Goal: Contribute content

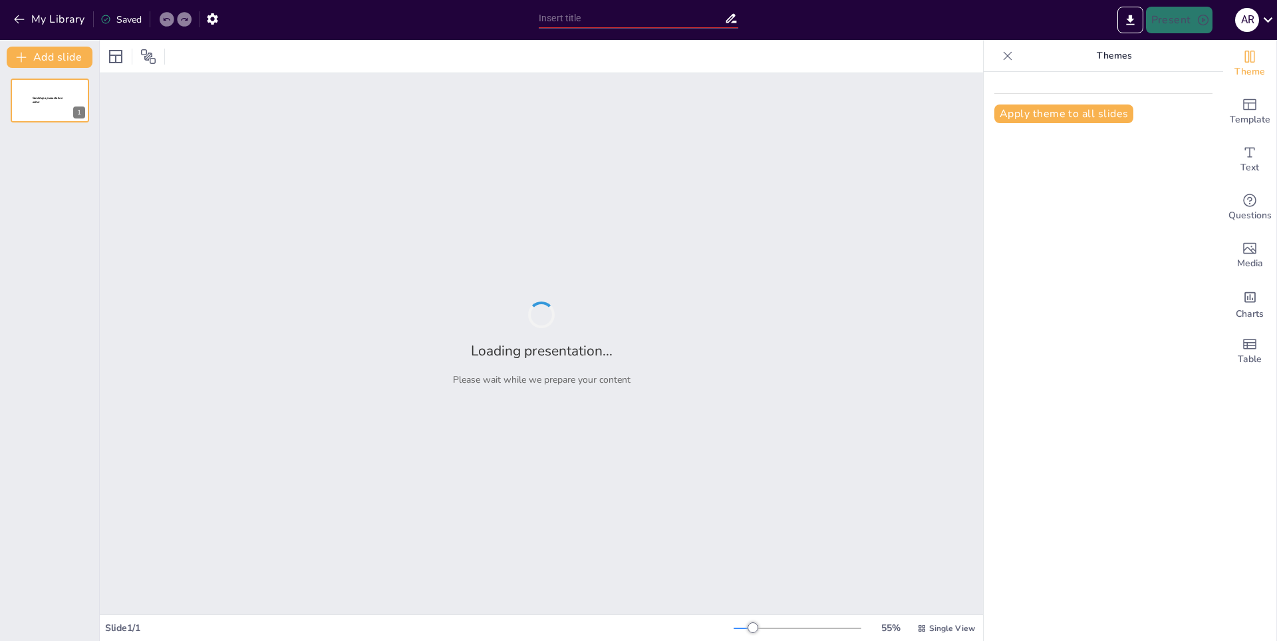
type input "New Sendsteps"
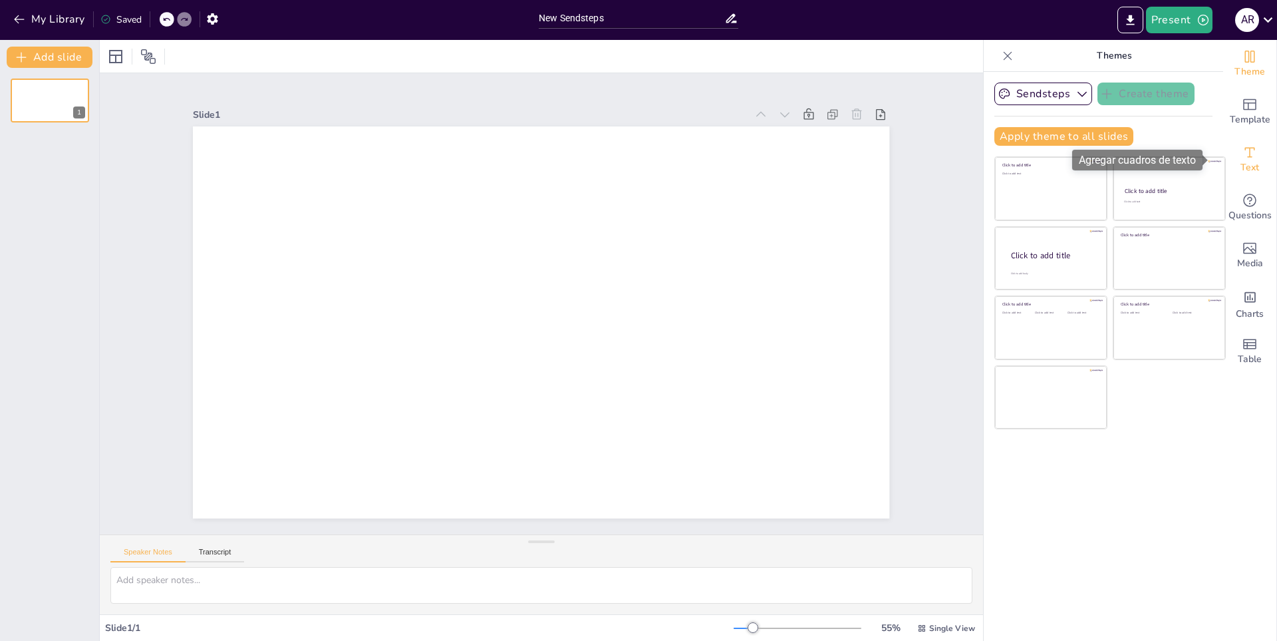
click at [1242, 148] on icon "Add text boxes" at bounding box center [1250, 152] width 16 height 16
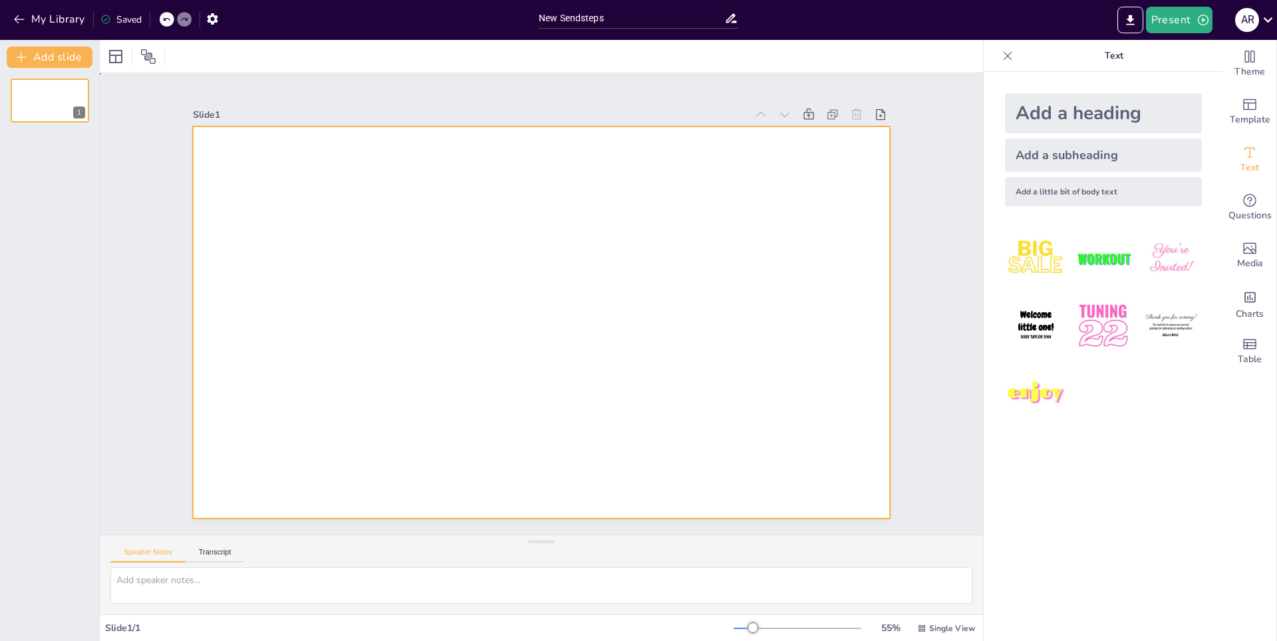
click at [753, 141] on div at bounding box center [541, 322] width 697 height 392
click at [1058, 104] on div "Add a heading" at bounding box center [1103, 113] width 197 height 40
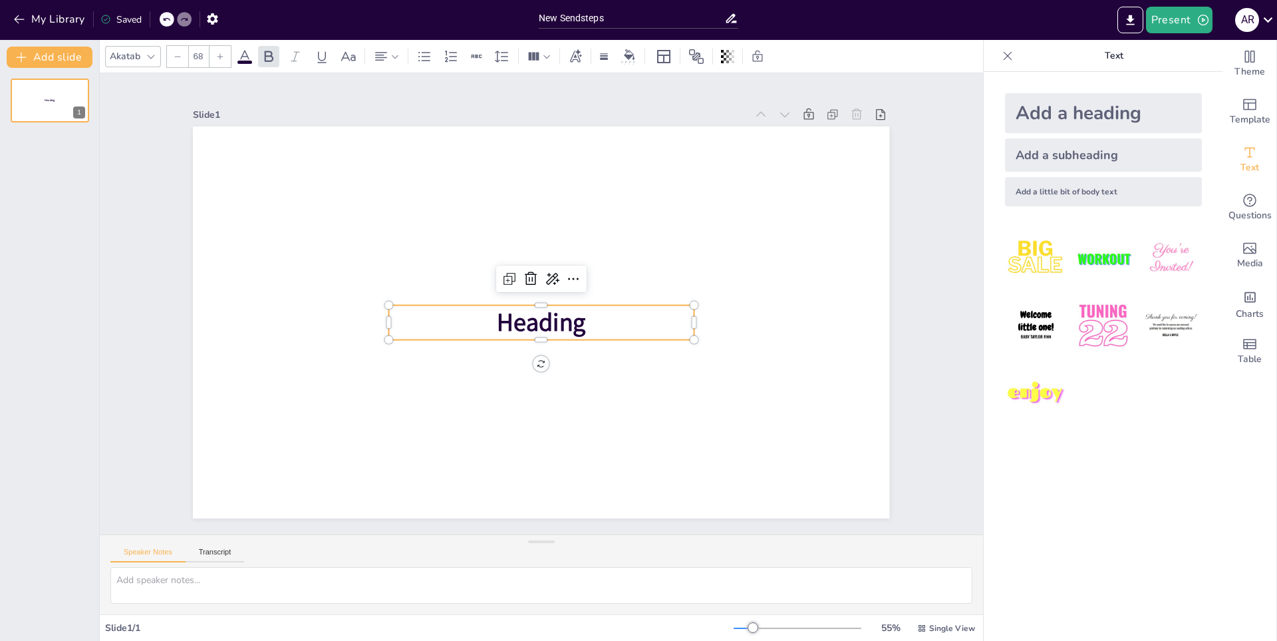
click at [617, 325] on p "Heading" at bounding box center [541, 322] width 305 height 35
drag, startPoint x: 606, startPoint y: 295, endPoint x: 562, endPoint y: 369, distance: 86.5
click at [589, 317] on div "Heading" at bounding box center [540, 322] width 734 height 462
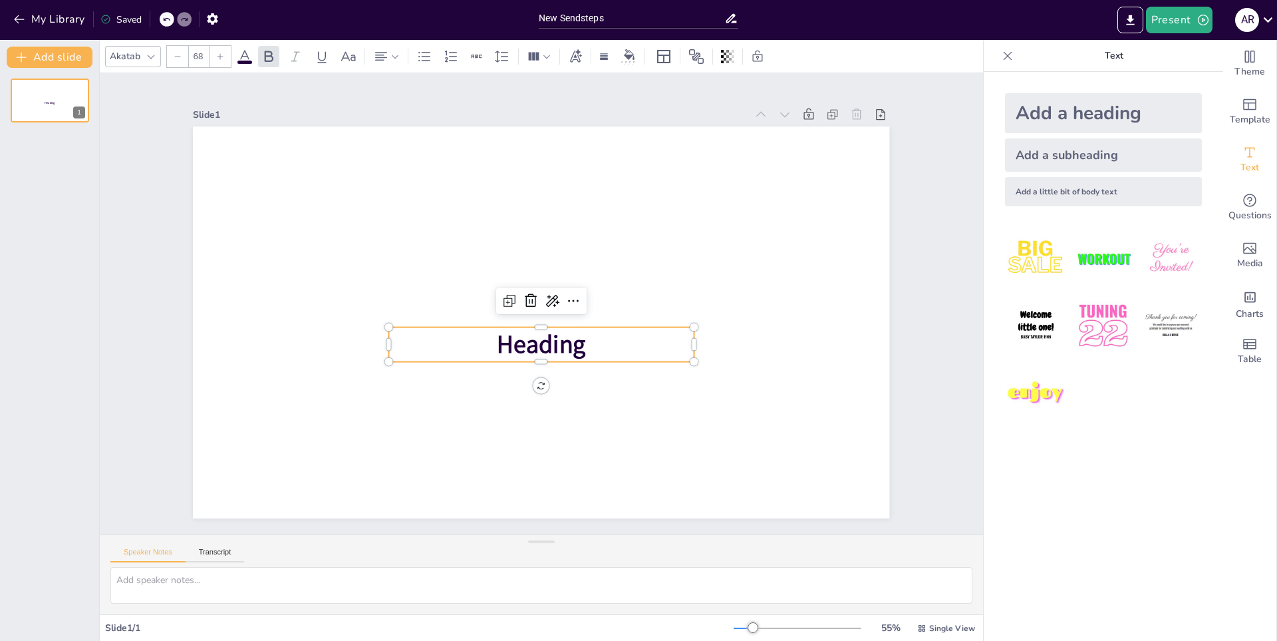
click at [591, 343] on p "Heading" at bounding box center [506, 324] width 182 height 281
click at [575, 341] on p "Heading" at bounding box center [541, 344] width 305 height 35
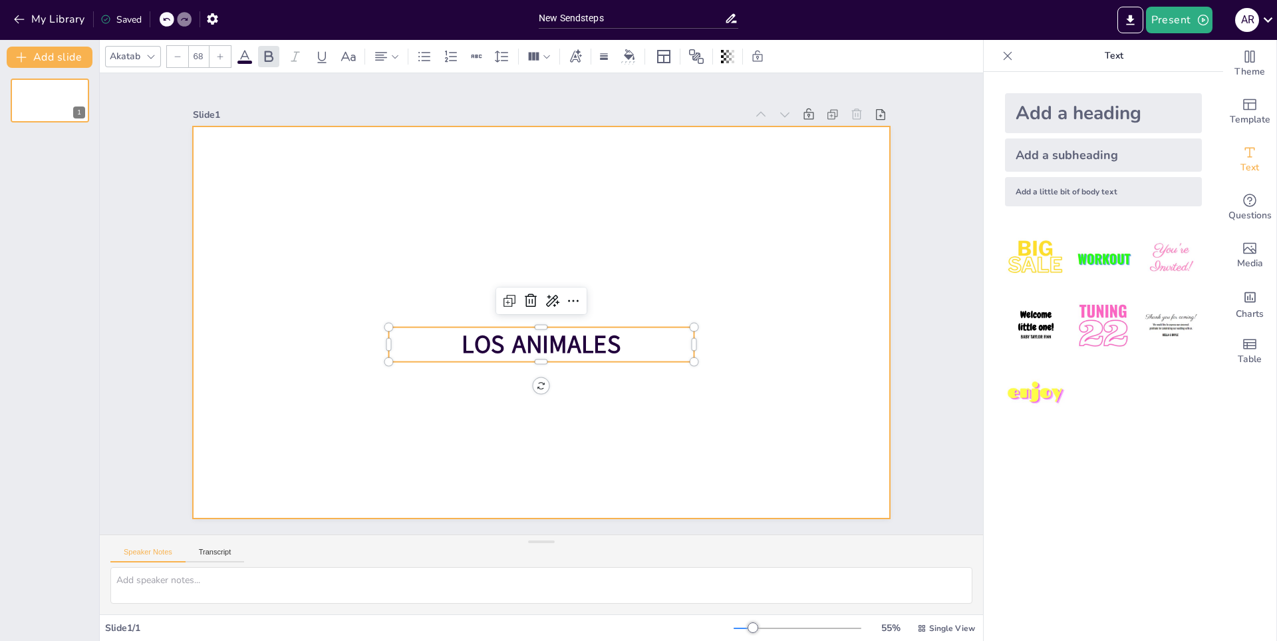
click at [587, 410] on div at bounding box center [541, 322] width 697 height 392
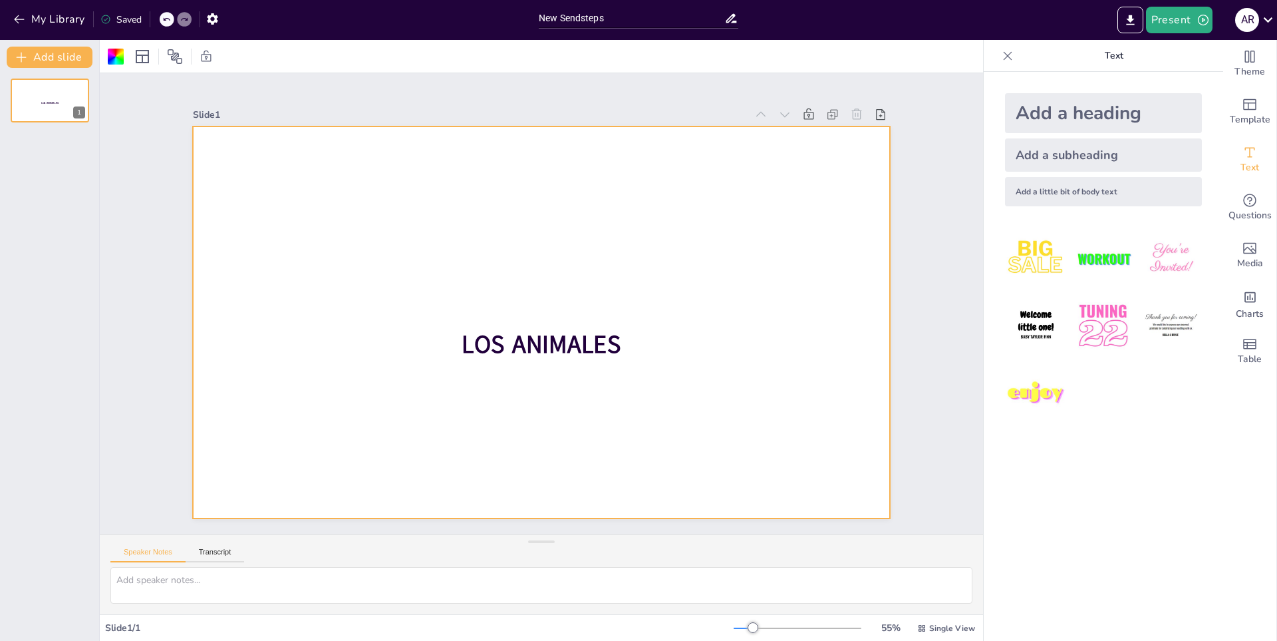
click at [587, 410] on div at bounding box center [541, 322] width 697 height 392
click at [600, 369] on div at bounding box center [539, 322] width 734 height 463
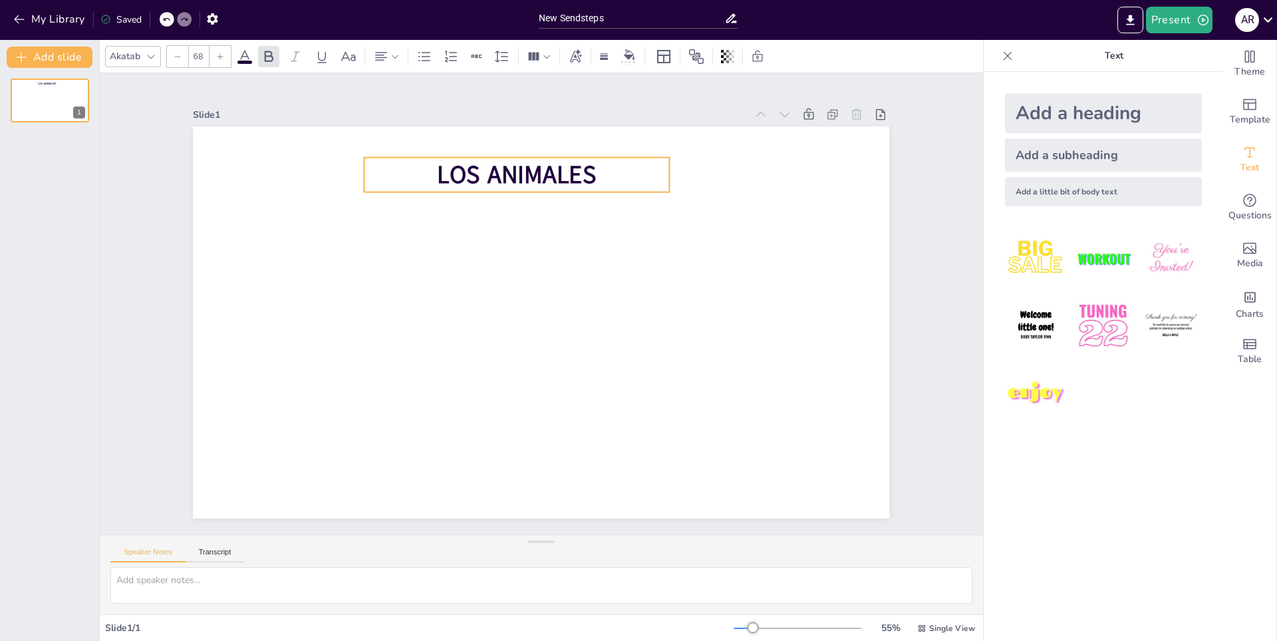
drag, startPoint x: 613, startPoint y: 329, endPoint x: 588, endPoint y: 159, distance: 171.4
click at [588, 159] on p "LOS ANIMALES" at bounding box center [517, 175] width 305 height 35
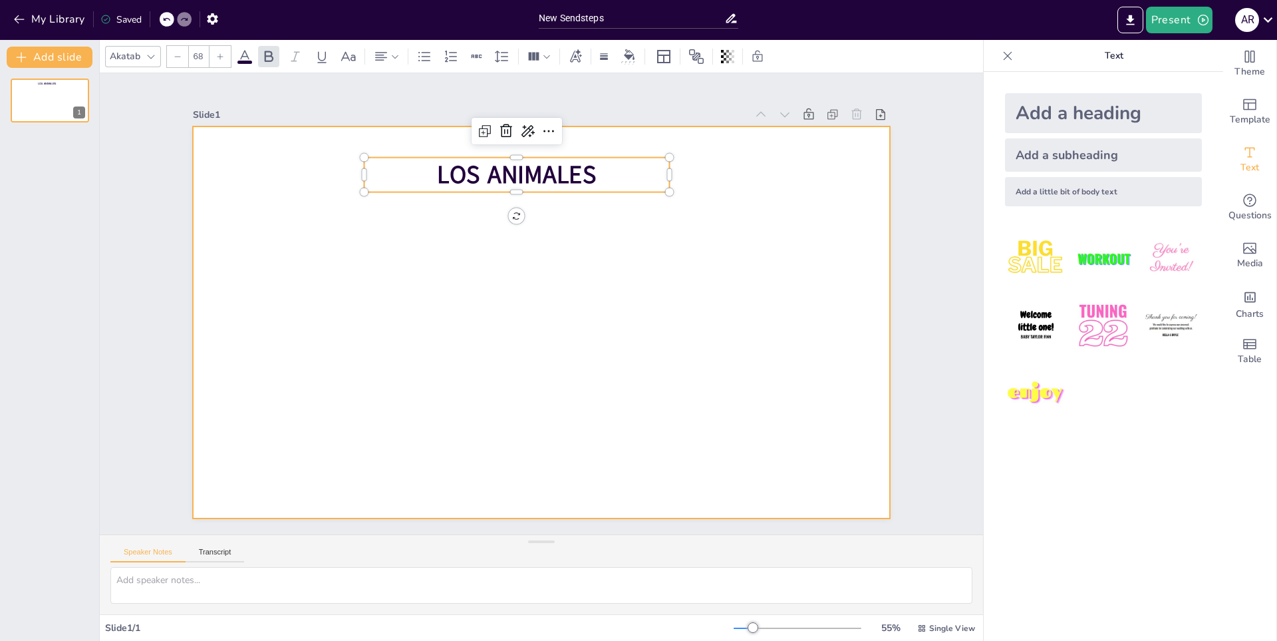
click at [615, 240] on div at bounding box center [541, 322] width 697 height 392
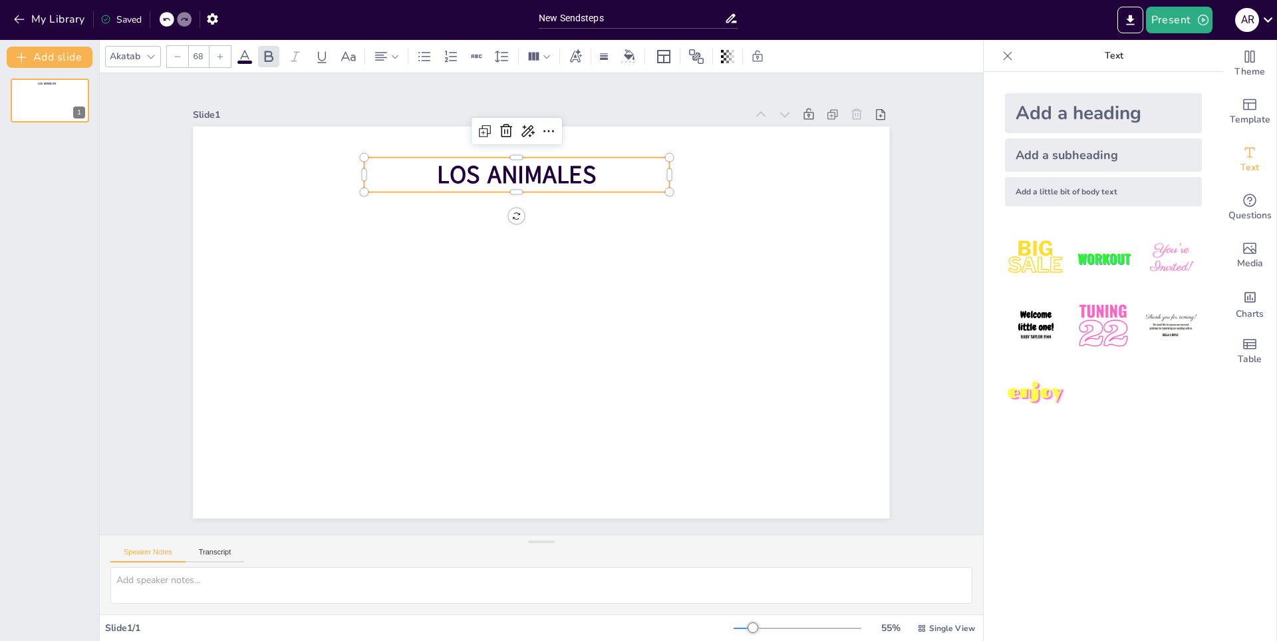
click at [605, 167] on p "LOS ANIMALES" at bounding box center [517, 175] width 305 height 35
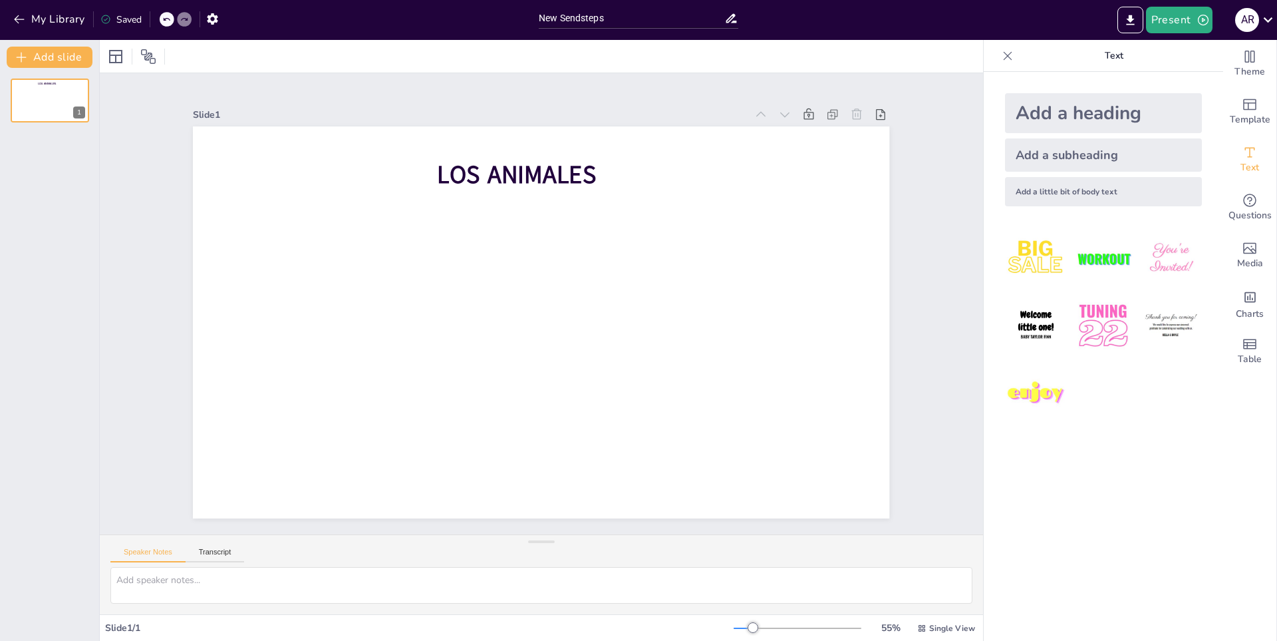
click at [1079, 150] on div "Add a subheading" at bounding box center [1103, 154] width 197 height 33
type input "24.5"
drag, startPoint x: 625, startPoint y: 325, endPoint x: 556, endPoint y: 285, distance: 79.9
click at [556, 285] on div "LOS ANIMALES Subheading" at bounding box center [536, 286] width 784 height 588
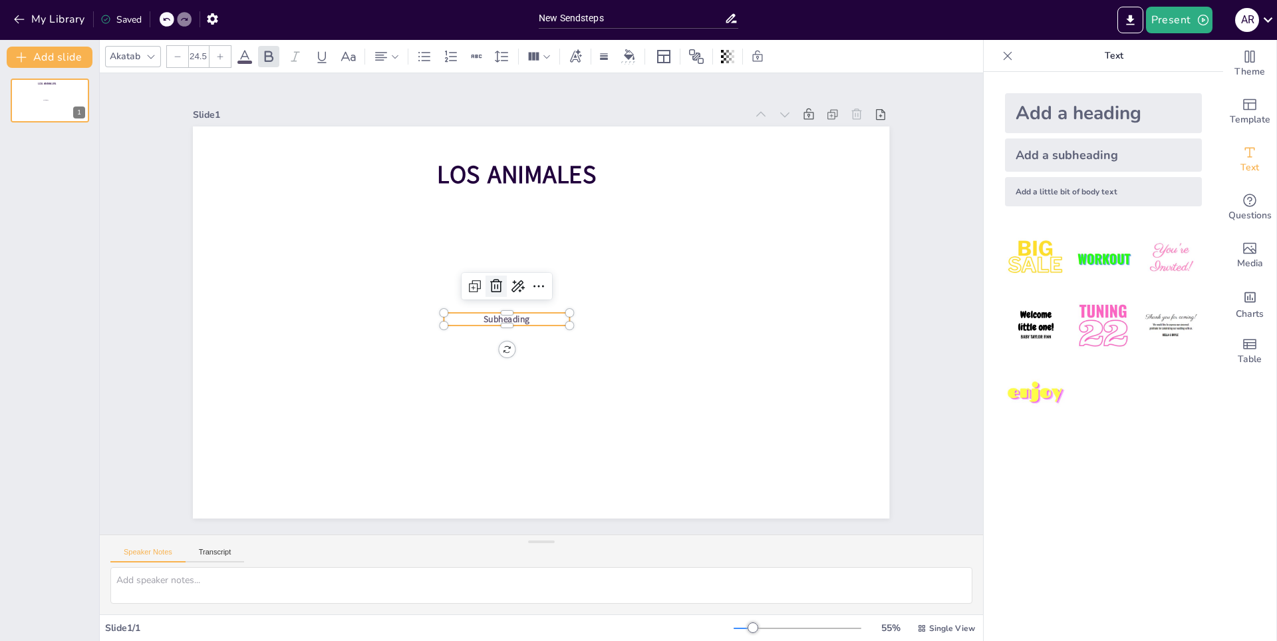
click at [490, 279] on icon at bounding box center [496, 285] width 12 height 13
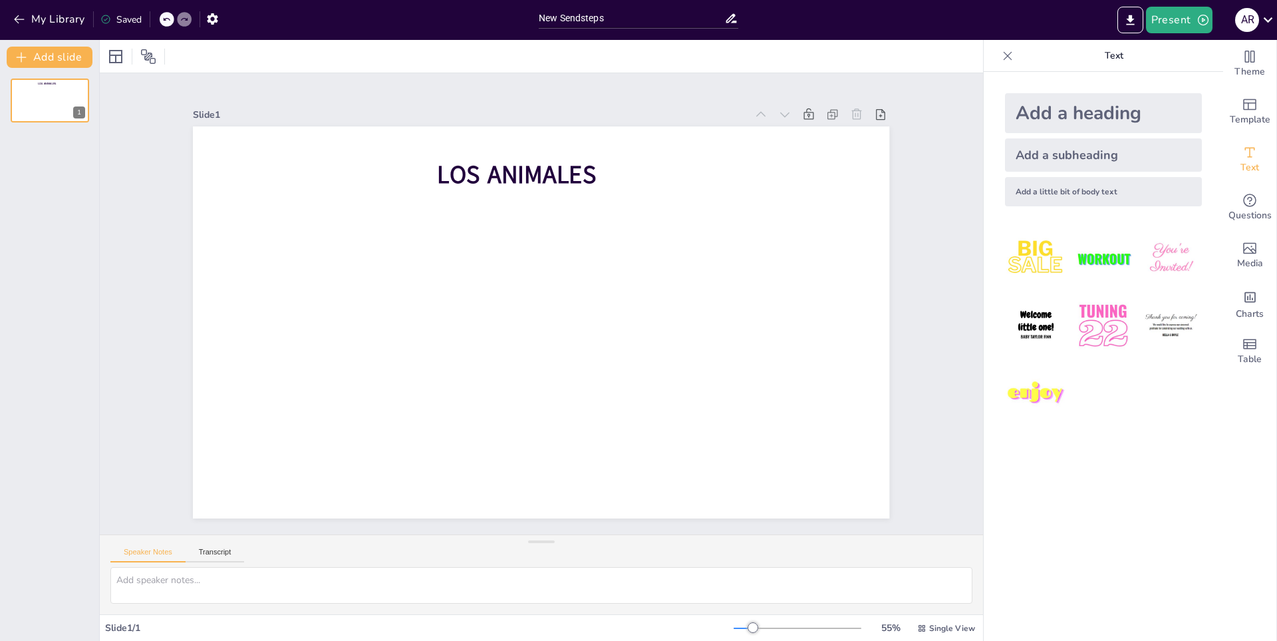
click at [1135, 193] on div "Add a little bit of body text" at bounding box center [1103, 191] width 197 height 29
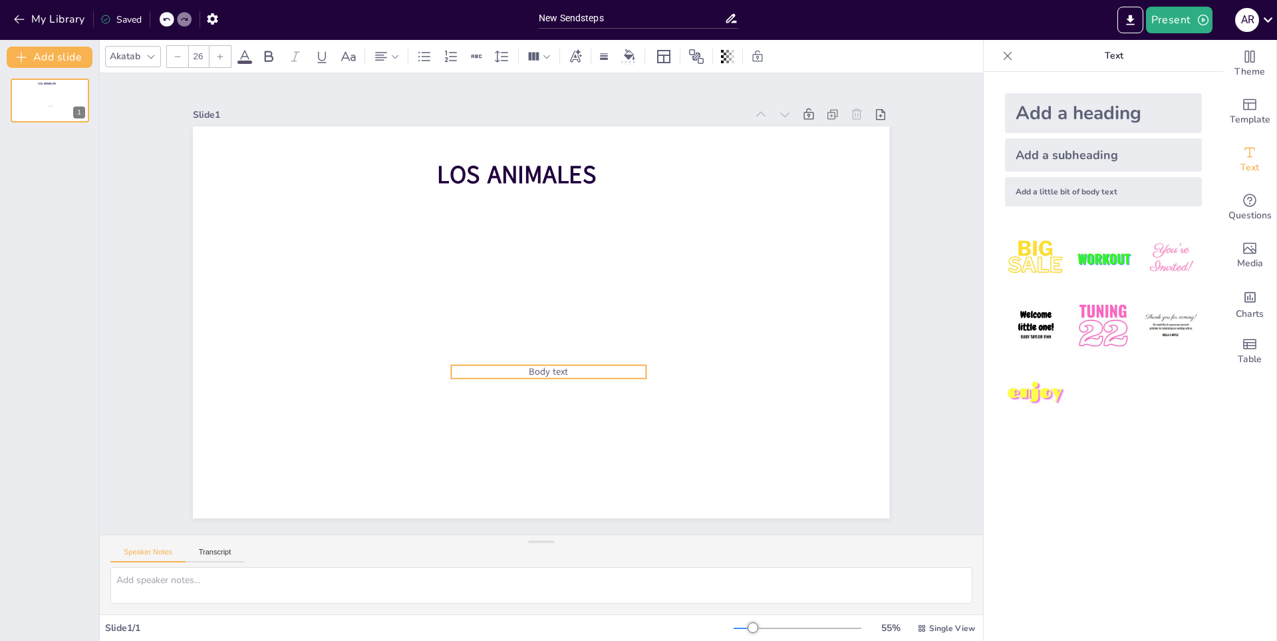
drag, startPoint x: 529, startPoint y: 321, endPoint x: 541, endPoint y: 360, distance: 41.0
click at [541, 365] on span "Body text" at bounding box center [548, 371] width 39 height 13
click at [542, 363] on div at bounding box center [546, 374] width 194 height 31
drag, startPoint x: 542, startPoint y: 363, endPoint x: 565, endPoint y: 470, distance: 110.3
click at [565, 476] on div at bounding box center [553, 481] width 194 height 11
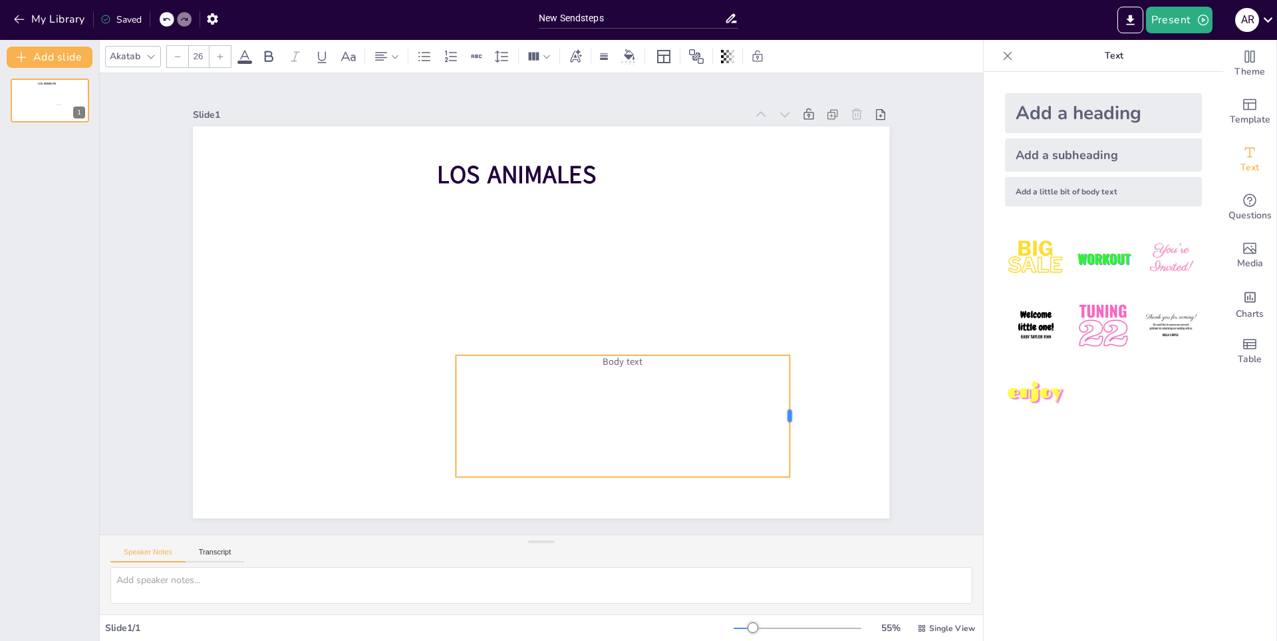
drag, startPoint x: 644, startPoint y: 409, endPoint x: 784, endPoint y: 424, distance: 141.2
click at [790, 424] on div at bounding box center [795, 416] width 11 height 122
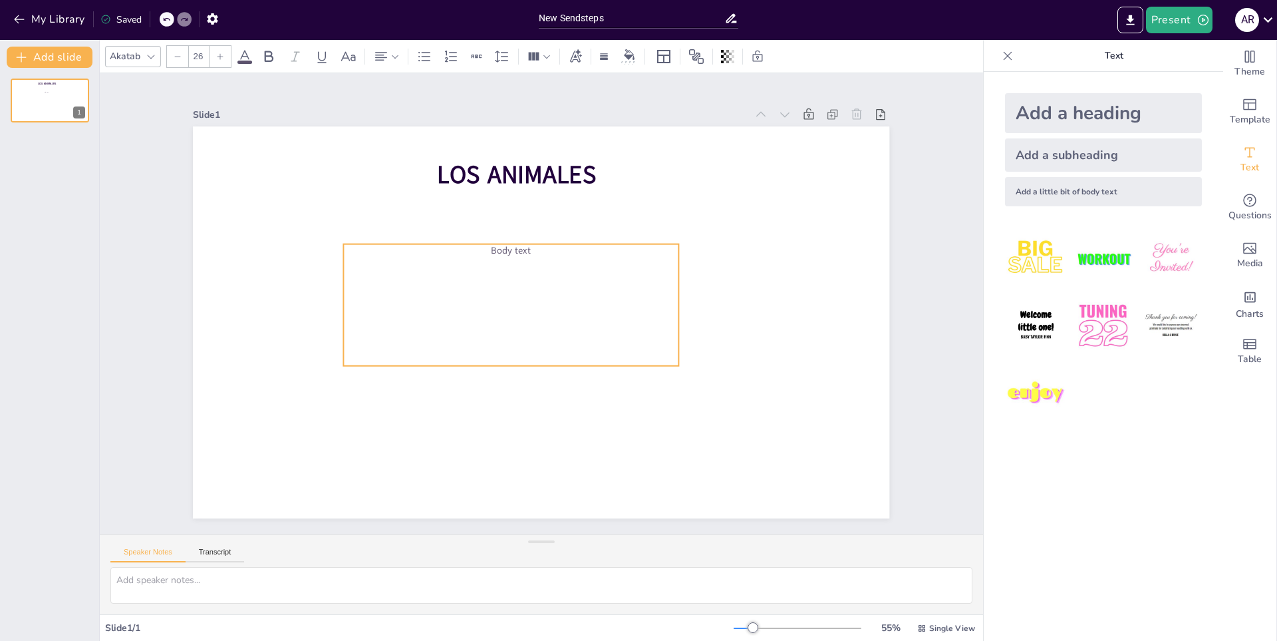
drag, startPoint x: 574, startPoint y: 366, endPoint x: 462, endPoint y: 255, distance: 158.1
click at [462, 255] on div "Body text" at bounding box center [511, 305] width 335 height 122
drag, startPoint x: 669, startPoint y: 301, endPoint x: 856, endPoint y: 306, distance: 187.0
click at [858, 306] on div at bounding box center [869, 339] width 23 height 122
drag, startPoint x: 637, startPoint y: 317, endPoint x: 631, endPoint y: 245, distance: 72.1
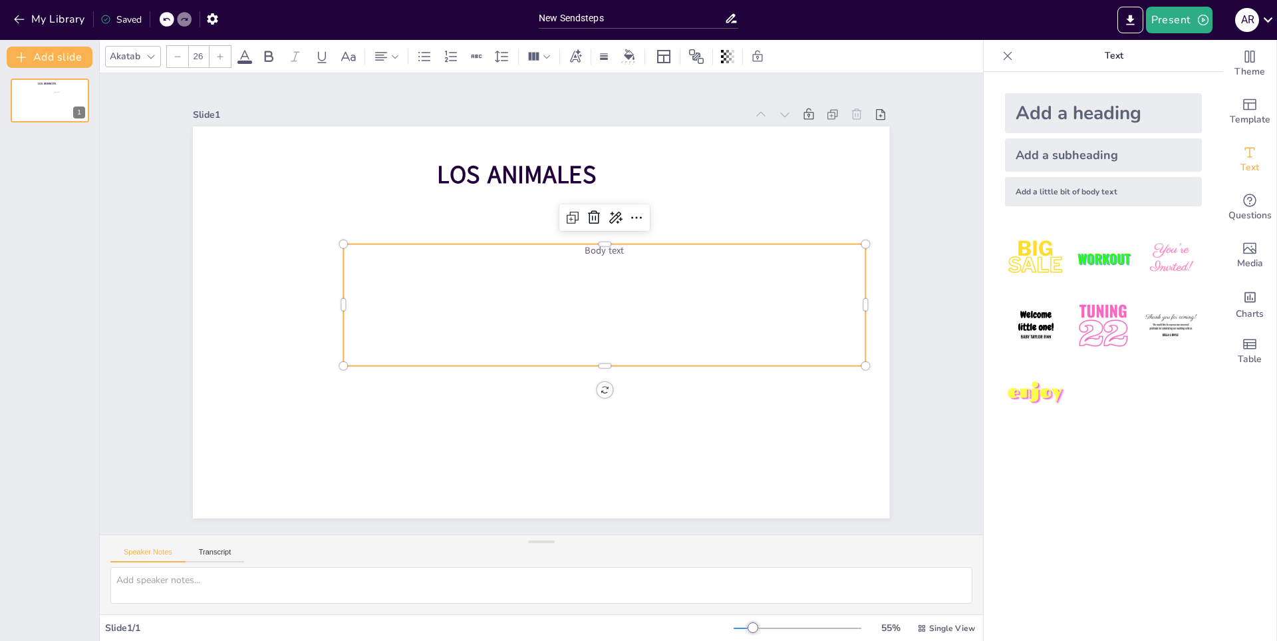
click at [637, 311] on div "Body text" at bounding box center [604, 292] width 536 height 228
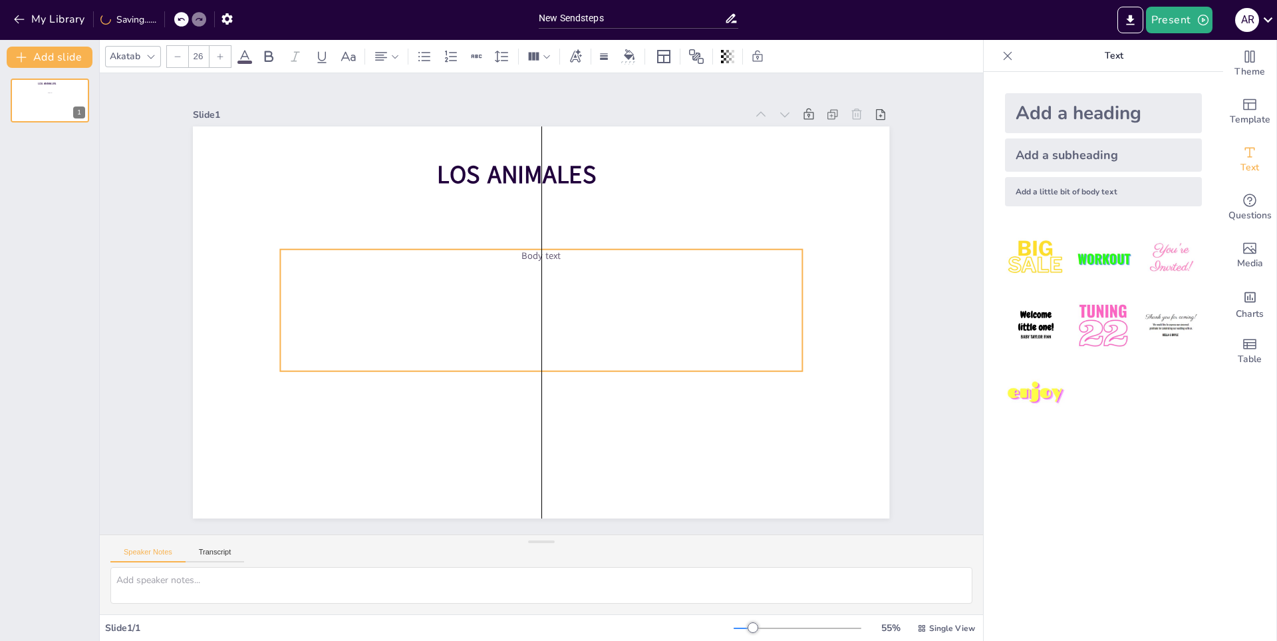
drag, startPoint x: 631, startPoint y: 245, endPoint x: 569, endPoint y: 256, distance: 63.6
click at [569, 256] on p "Body text" at bounding box center [542, 256] width 522 height 13
click at [1078, 314] on img at bounding box center [1104, 326] width 62 height 62
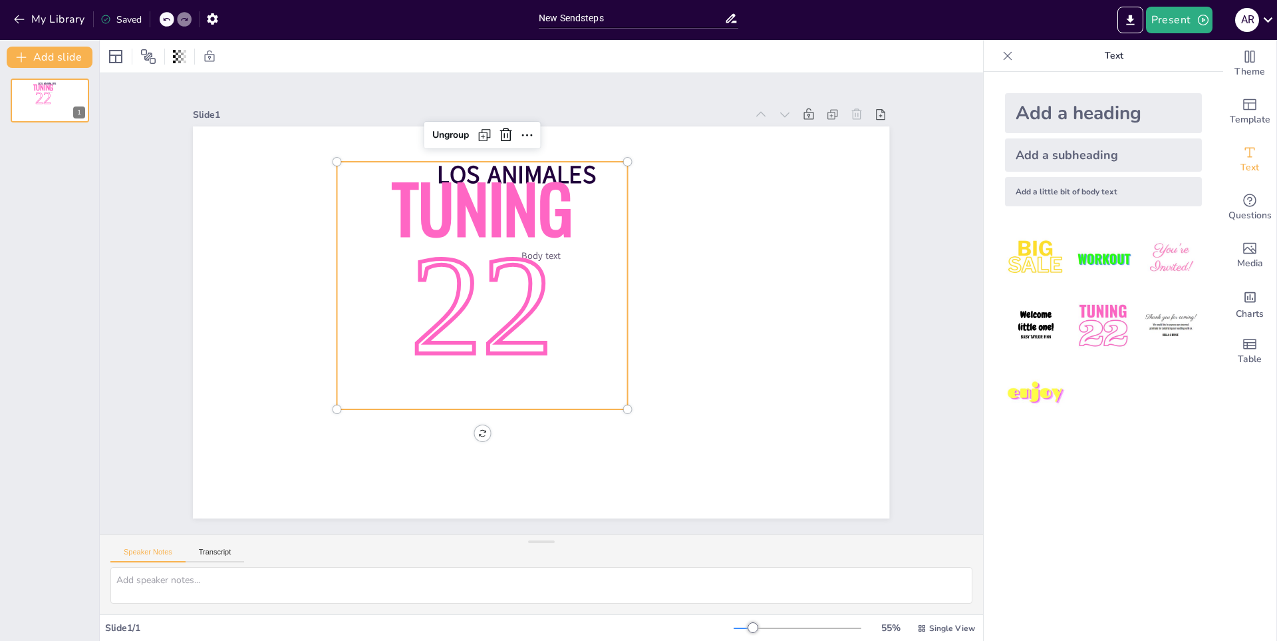
click at [159, 14] on div "My Library Saved" at bounding box center [112, 19] width 225 height 24
click at [162, 19] on div at bounding box center [167, 19] width 15 height 15
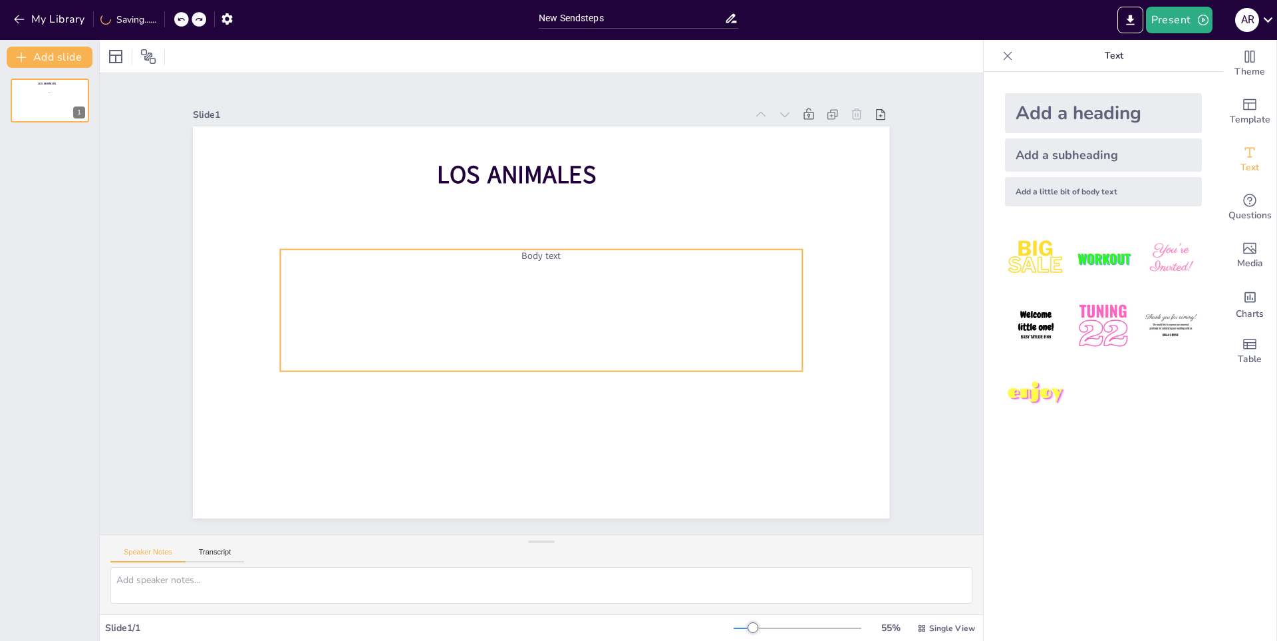
click at [619, 298] on div "Body text" at bounding box center [541, 310] width 532 height 176
click at [613, 294] on div "Body text" at bounding box center [536, 308] width 405 height 494
click at [420, 291] on div "Body text" at bounding box center [542, 311] width 522 height 122
click at [420, 291] on div "Body text" at bounding box center [541, 310] width 532 height 176
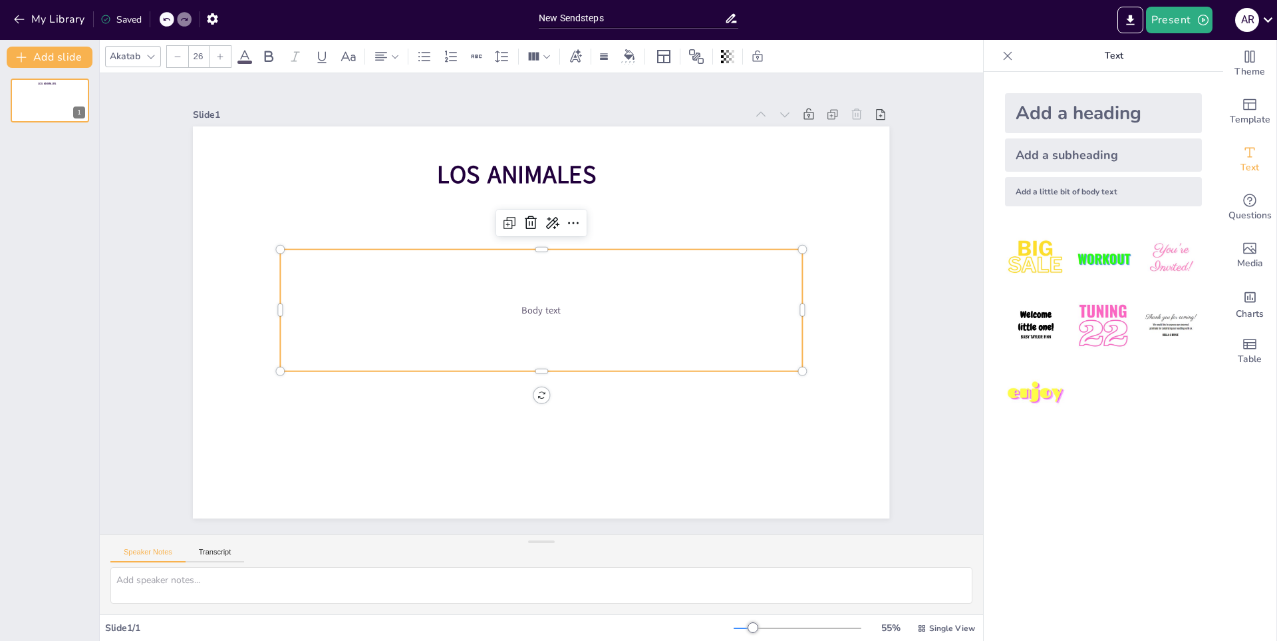
click at [420, 291] on div "Body text" at bounding box center [542, 311] width 522 height 122
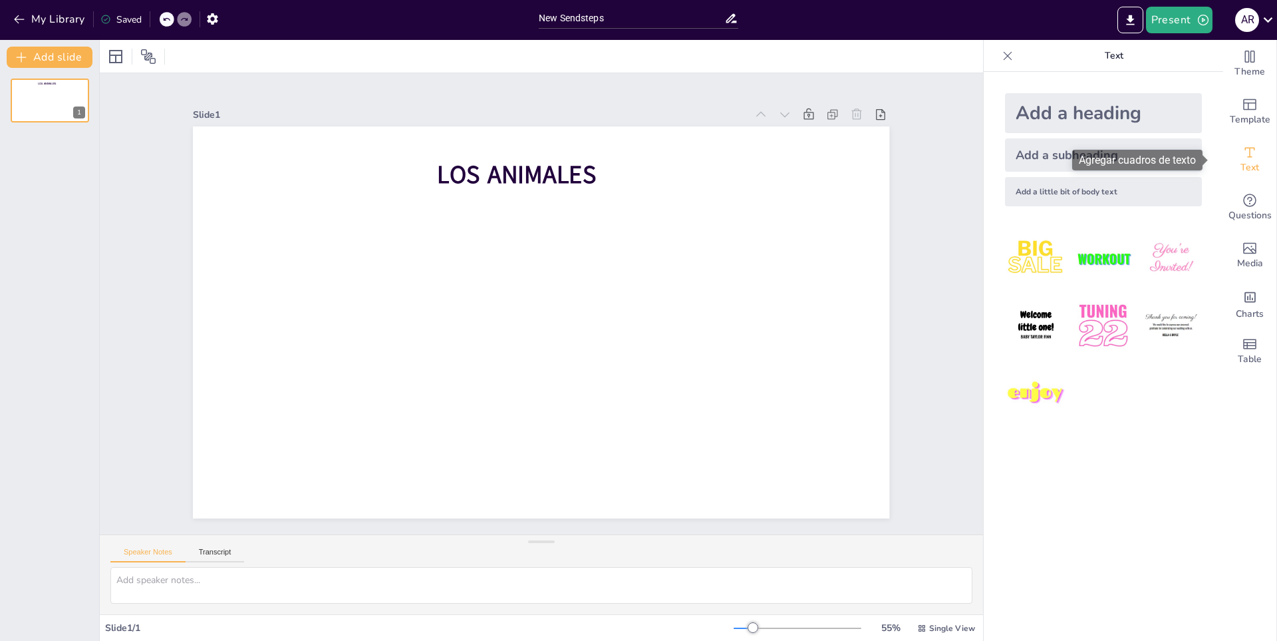
click at [1242, 150] on icon "Add text boxes" at bounding box center [1250, 152] width 16 height 16
click at [1107, 192] on div "Add a little bit of body text" at bounding box center [1103, 191] width 197 height 29
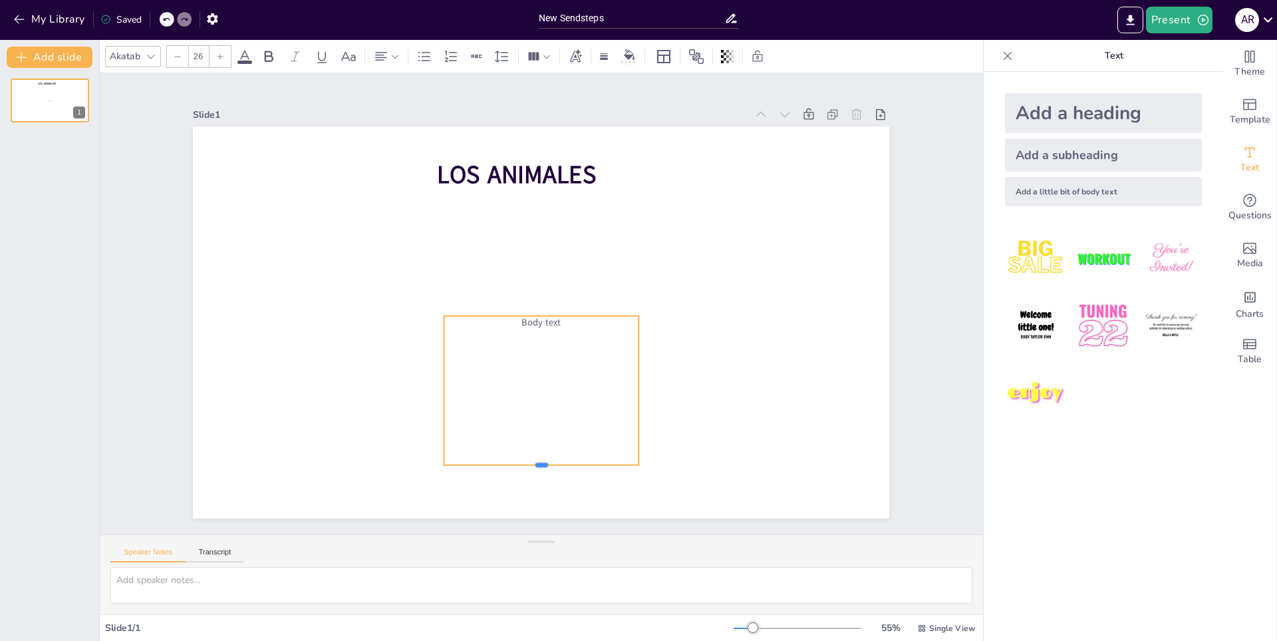
drag, startPoint x: 534, startPoint y: 327, endPoint x: 523, endPoint y: 462, distance: 136.2
click at [523, 464] on div at bounding box center [541, 469] width 194 height 11
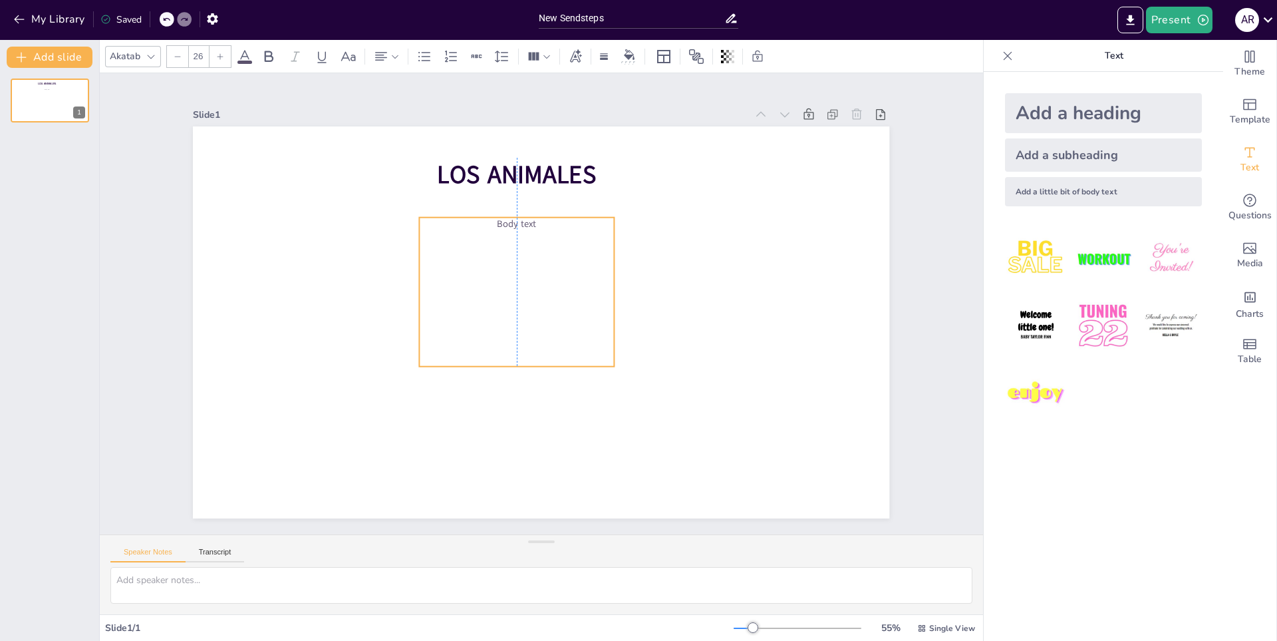
drag, startPoint x: 533, startPoint y: 327, endPoint x: 512, endPoint y: 228, distance: 100.6
click at [512, 228] on div "Body text" at bounding box center [517, 292] width 194 height 149
click at [422, 220] on p "Body text" at bounding box center [517, 224] width 194 height 13
click at [349, 59] on icon at bounding box center [348, 55] width 15 height 9
click at [325, 49] on icon at bounding box center [322, 57] width 16 height 16
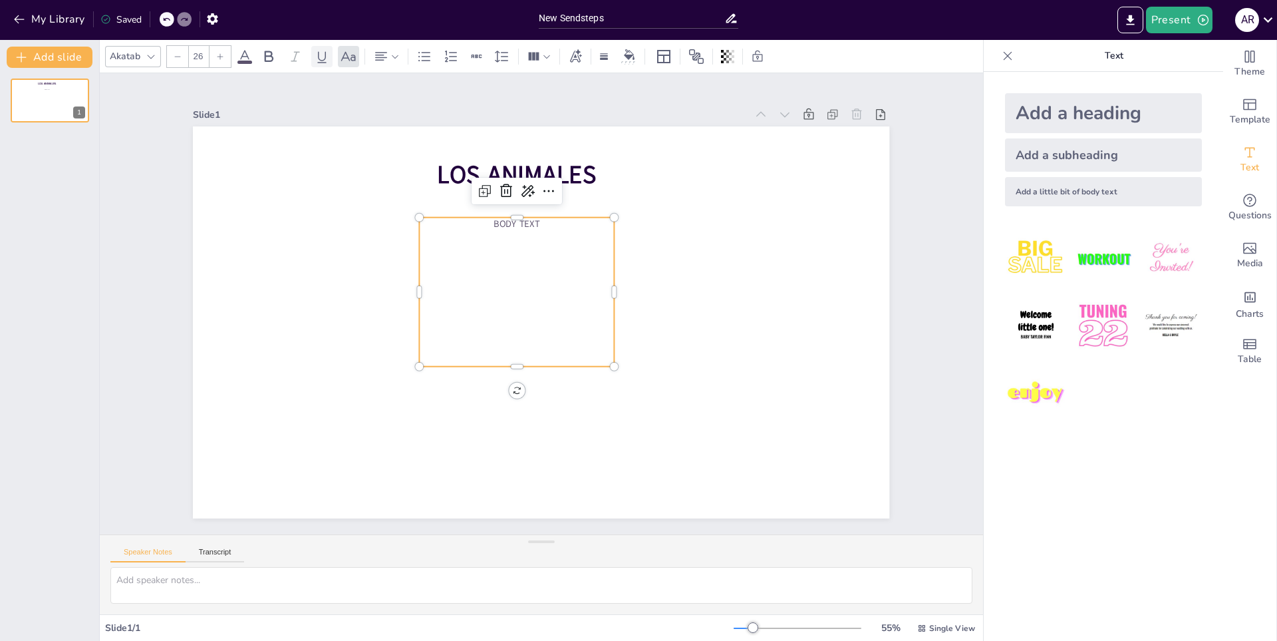
click at [325, 49] on icon at bounding box center [322, 57] width 16 height 16
click at [535, 221] on p "Body text" at bounding box center [525, 221] width 195 height 33
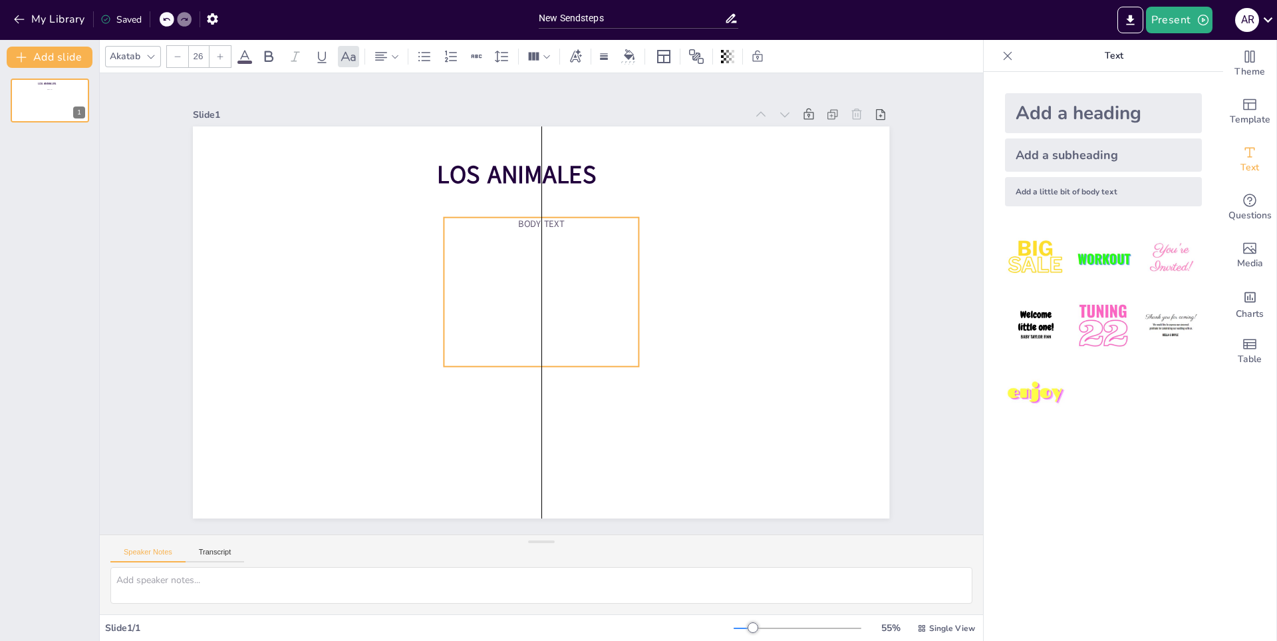
drag, startPoint x: 482, startPoint y: 215, endPoint x: 503, endPoint y: 199, distance: 26.6
click at [506, 218] on p "Body text" at bounding box center [541, 224] width 194 height 13
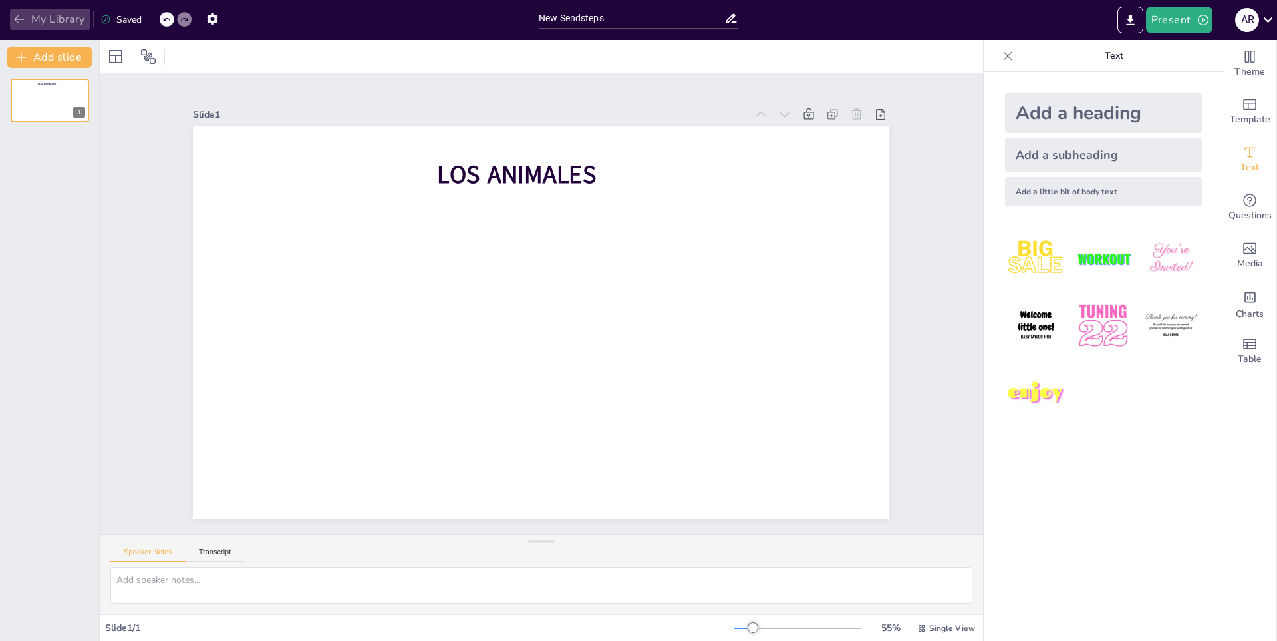
click at [18, 20] on icon "button" at bounding box center [19, 19] width 13 height 13
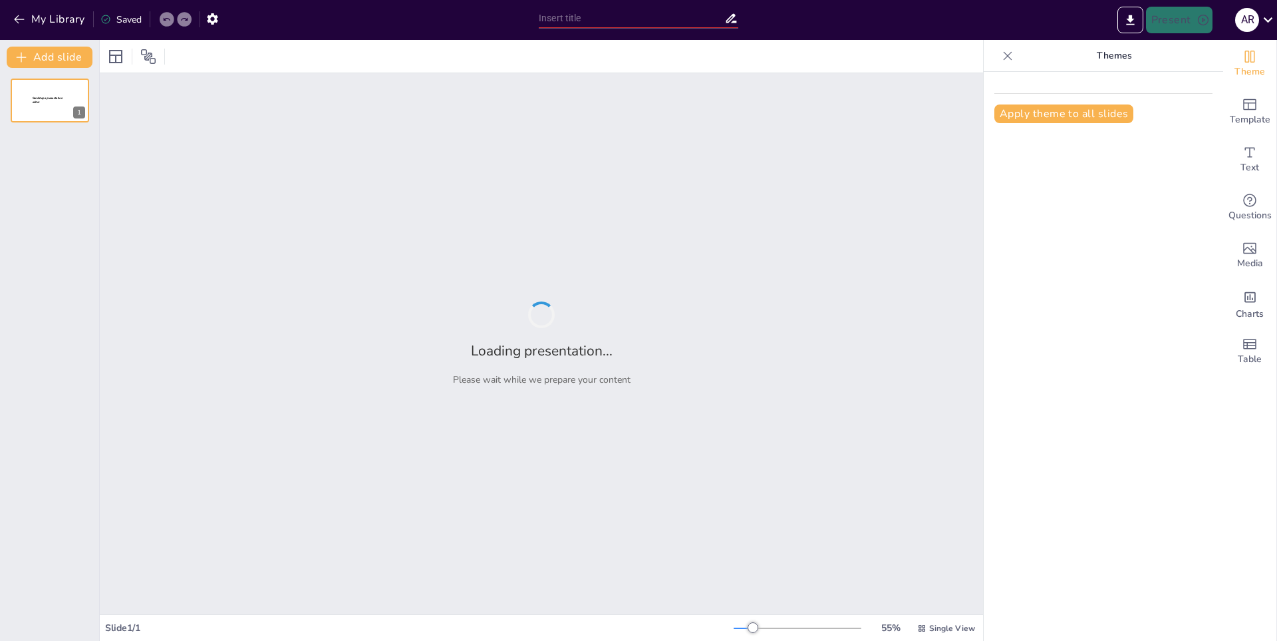
type input "El Rol de los Animales en la Salud del Planeta"
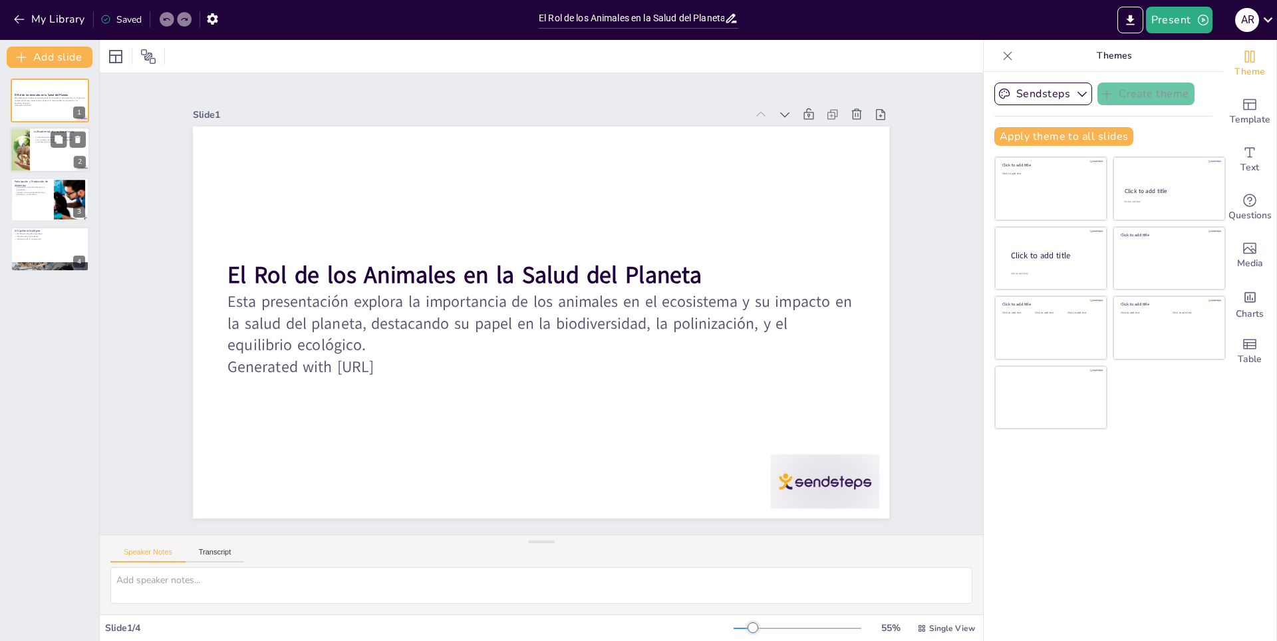
click at [41, 146] on div at bounding box center [50, 150] width 80 height 45
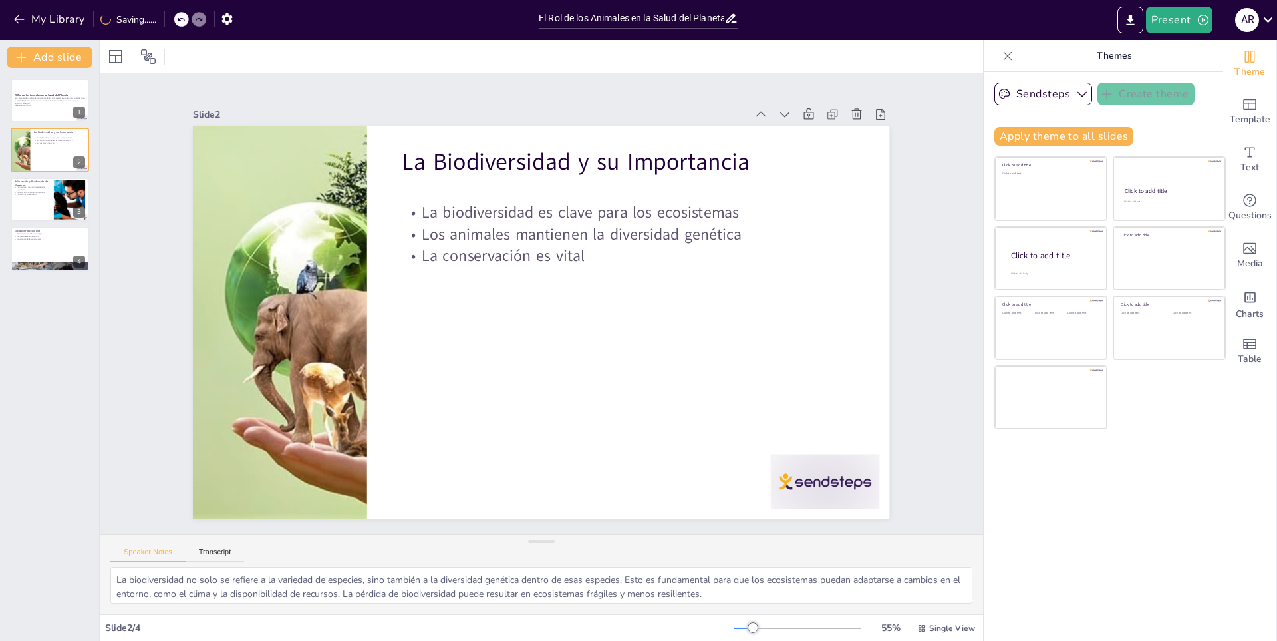
click at [53, 175] on div "El Rol de los Animales en la Salud del Planeta Esta presentación explora la imp…" at bounding box center [49, 175] width 99 height 193
click at [61, 186] on icon at bounding box center [59, 189] width 8 height 8
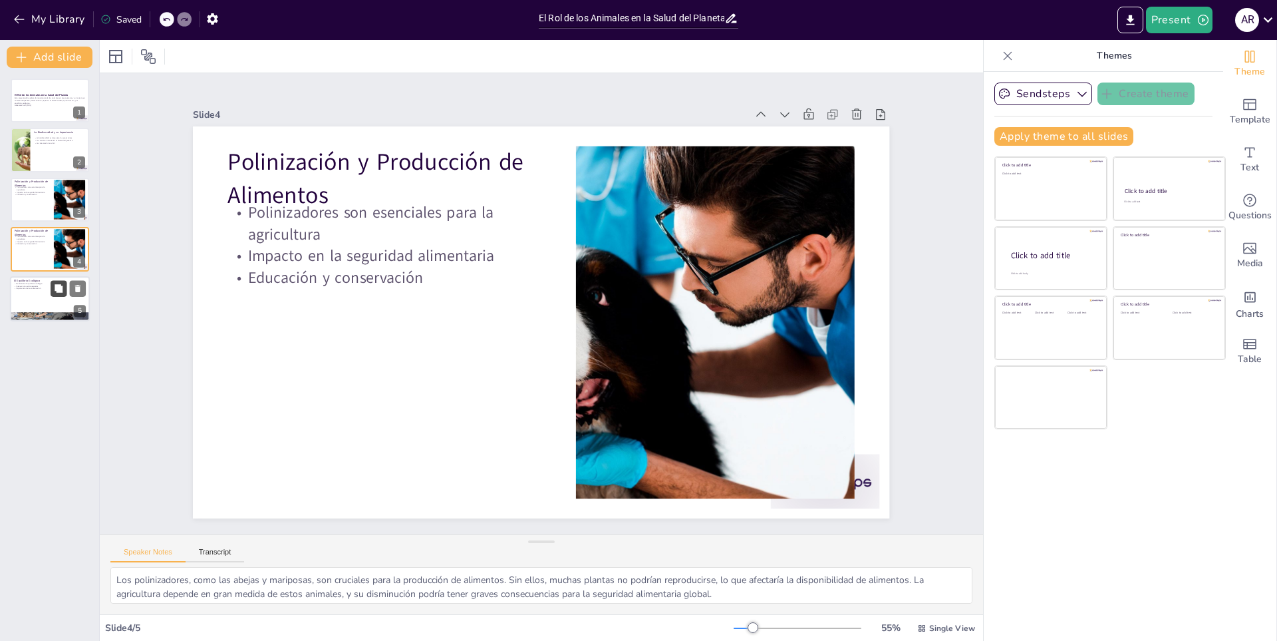
click at [57, 295] on button at bounding box center [59, 288] width 16 height 16
type textarea "El equilibrio ecológico es crucial para el funcionamiento de los ecosistemas. L…"
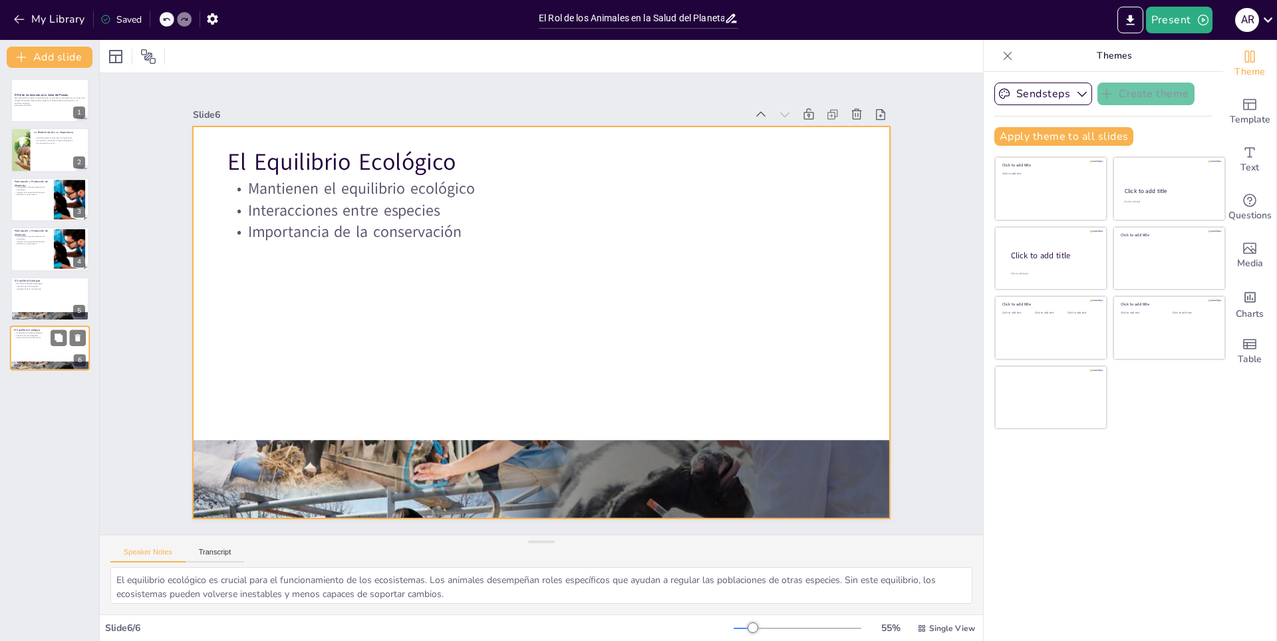
click at [31, 341] on div at bounding box center [50, 347] width 80 height 45
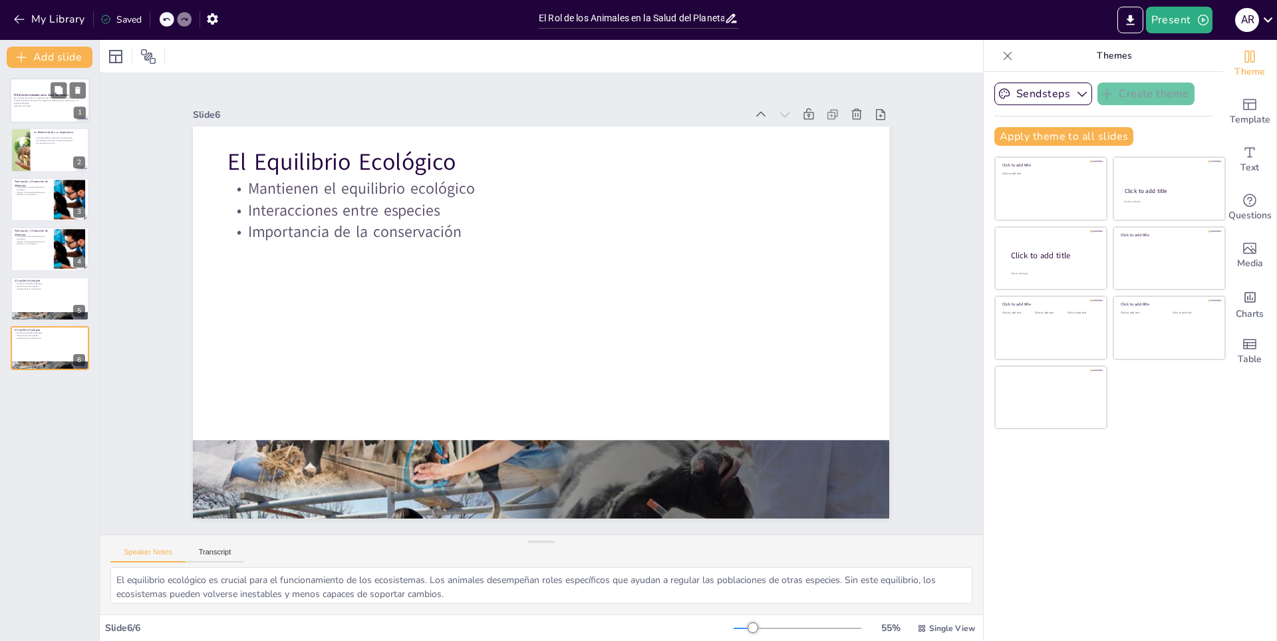
click at [54, 102] on p "Esta presentación explora la importancia de los animales en el ecosistema y su …" at bounding box center [50, 100] width 72 height 7
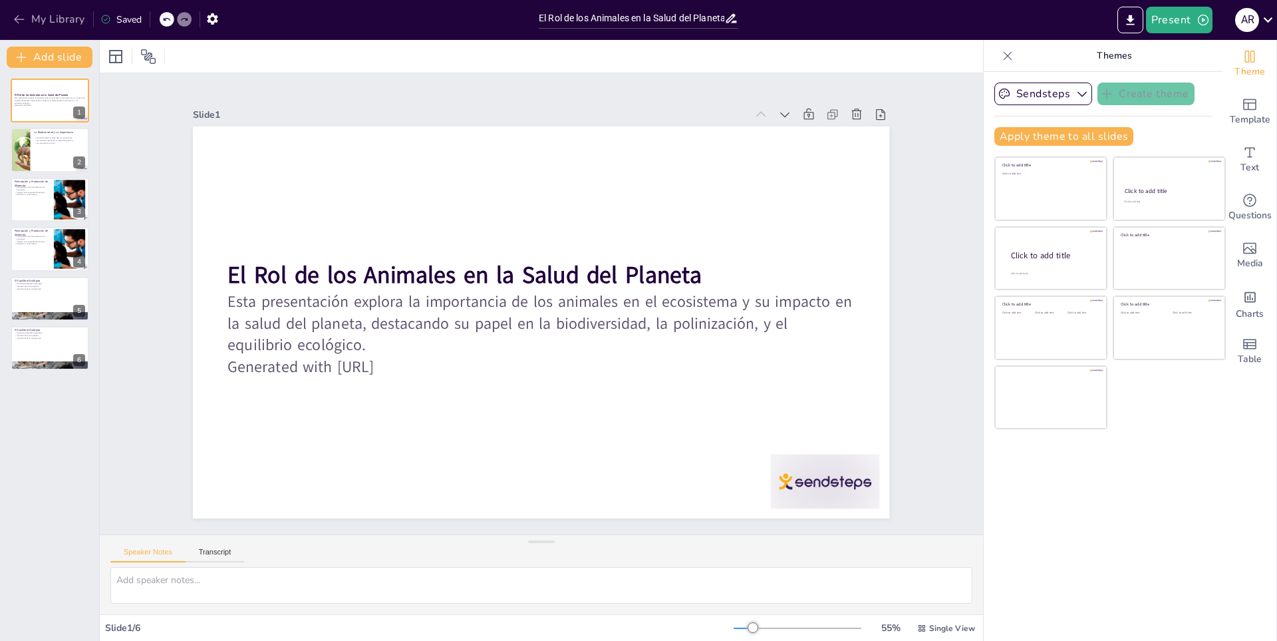
click at [63, 17] on button "My Library" at bounding box center [50, 19] width 81 height 21
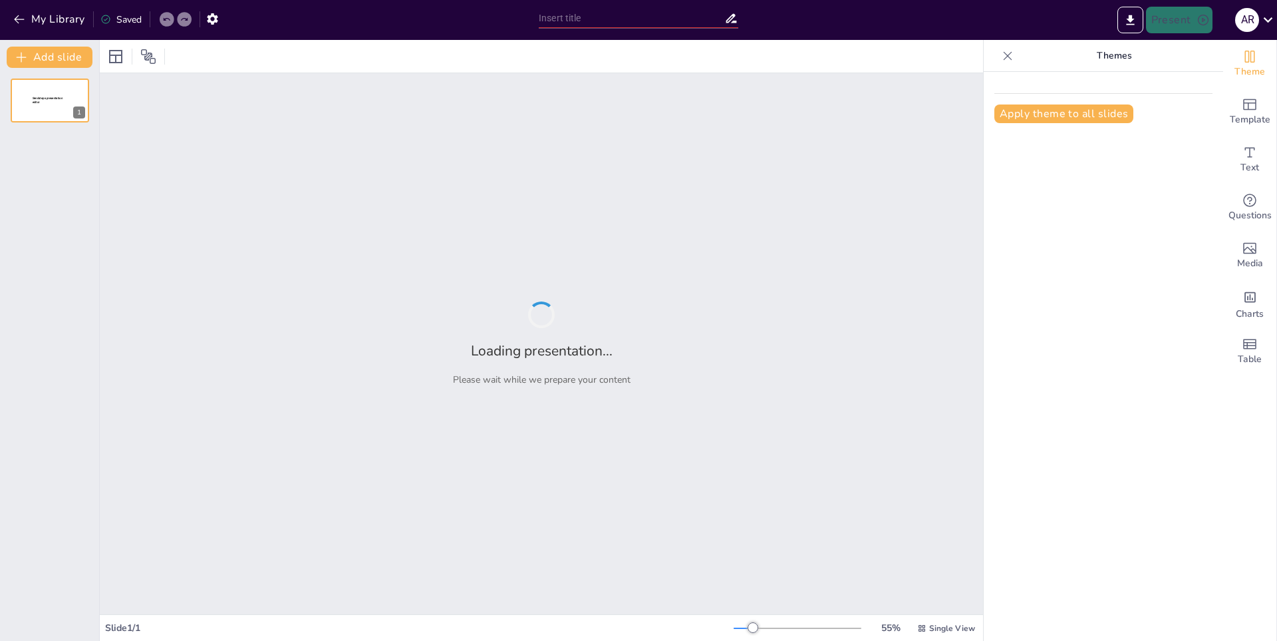
type input "Exploración de los Planetas del Sistema Solar"
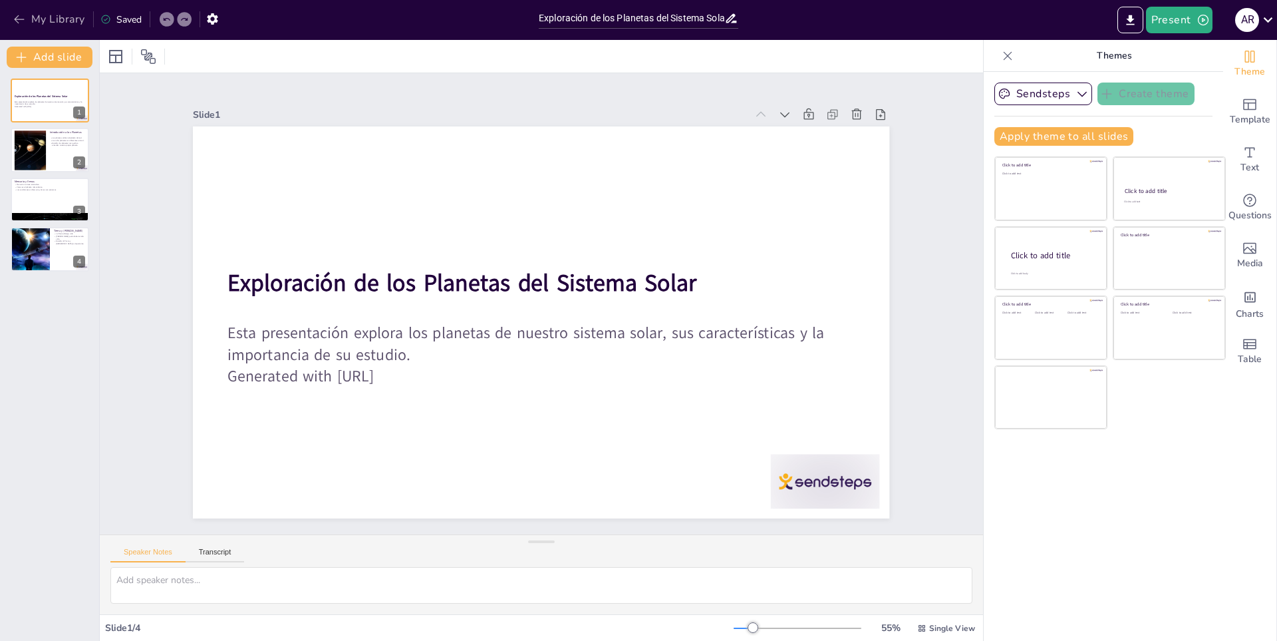
click at [53, 17] on button "My Library" at bounding box center [50, 19] width 81 height 21
